Goal: Book appointment/travel/reservation

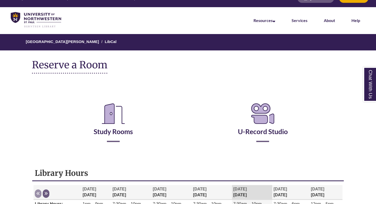
scroll to position [11, 0]
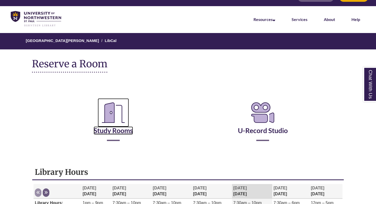
click at [126, 128] on link "Study Rooms" at bounding box center [113, 124] width 39 height 21
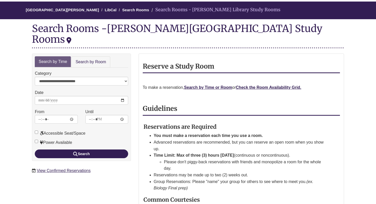
scroll to position [45, 0]
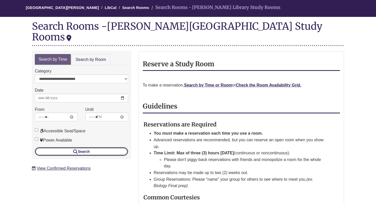
click at [102, 147] on button "Search" at bounding box center [81, 151] width 93 height 9
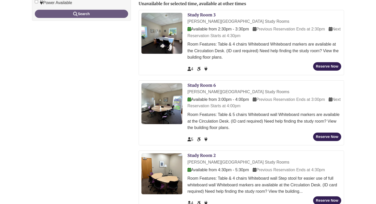
scroll to position [181, 0]
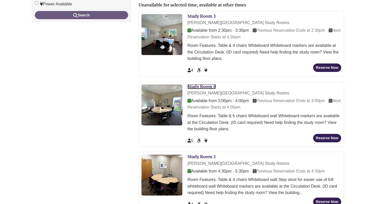
click at [209, 84] on link "Study Room 6" at bounding box center [202, 86] width 28 height 5
